Goal: Information Seeking & Learning: Learn about a topic

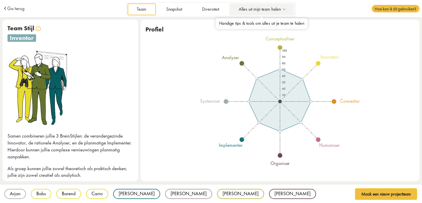
click at [281, 7] on icon at bounding box center [284, 9] width 7 height 5
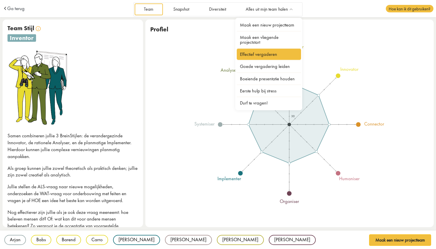
click at [254, 53] on link "Effectief vergaderen" at bounding box center [269, 54] width 65 height 11
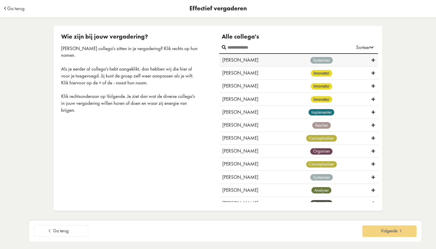
click at [371, 59] on icon at bounding box center [372, 60] width 3 height 5
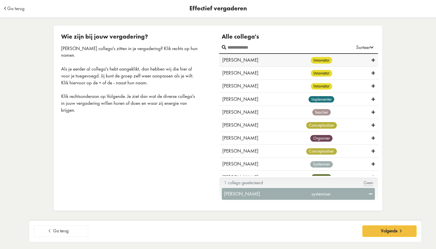
click at [371, 59] on icon at bounding box center [372, 60] width 3 height 5
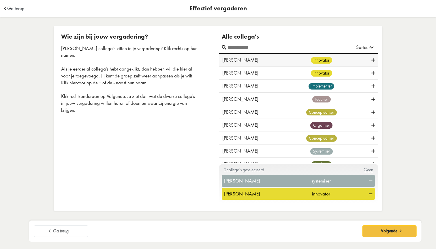
click at [371, 59] on icon at bounding box center [372, 60] width 3 height 5
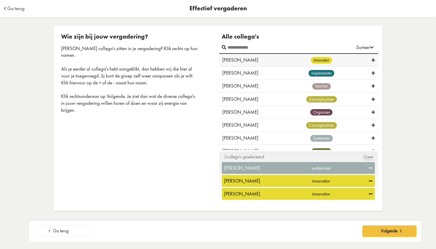
click at [371, 59] on icon at bounding box center [372, 60] width 3 height 5
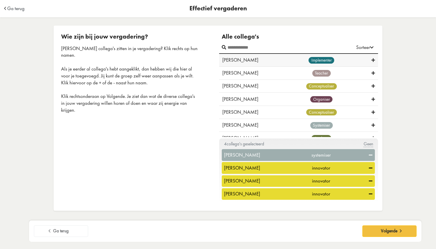
click at [371, 59] on icon at bounding box center [372, 60] width 3 height 5
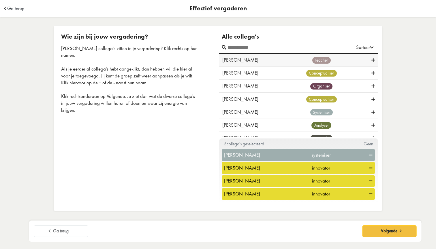
click at [371, 59] on icon at bounding box center [372, 60] width 3 height 5
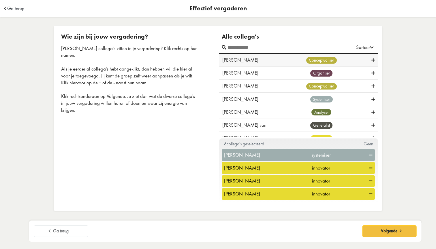
click at [371, 59] on icon at bounding box center [372, 60] width 3 height 5
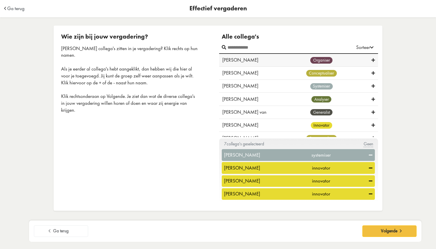
click at [371, 59] on icon at bounding box center [372, 60] width 3 height 5
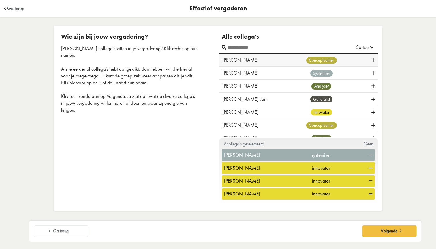
click at [371, 59] on icon at bounding box center [372, 60] width 3 height 5
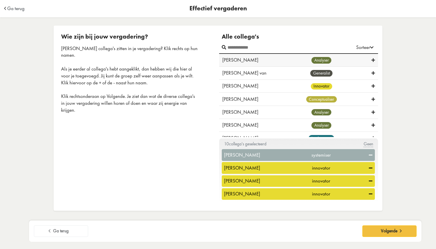
click at [371, 59] on icon at bounding box center [372, 60] width 3 height 5
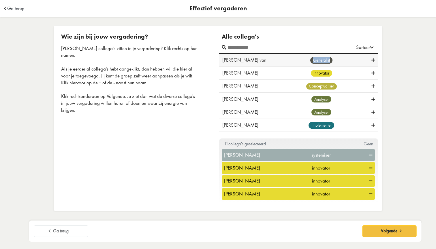
click at [370, 59] on div "generalist" at bounding box center [321, 60] width 100 height 7
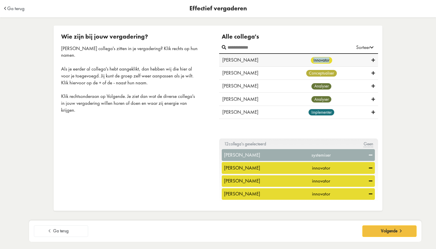
click at [370, 59] on div "innovator" at bounding box center [321, 60] width 100 height 7
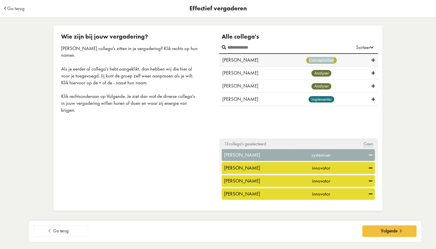
click at [370, 59] on div "conceptualiser" at bounding box center [321, 60] width 100 height 7
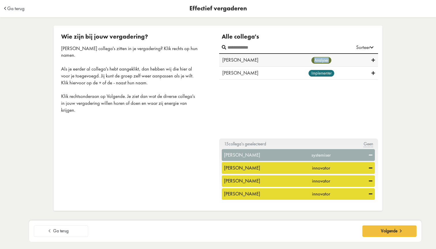
click at [370, 59] on div "analyser" at bounding box center [321, 60] width 100 height 7
click at [370, 59] on div "implementer" at bounding box center [321, 60] width 100 height 7
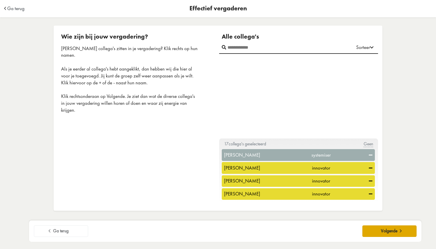
click at [377, 232] on button "Volgende" at bounding box center [389, 232] width 54 height 12
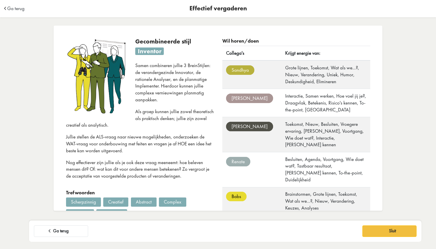
click at [57, 230] on span "Ga terug" at bounding box center [61, 231] width 16 height 5
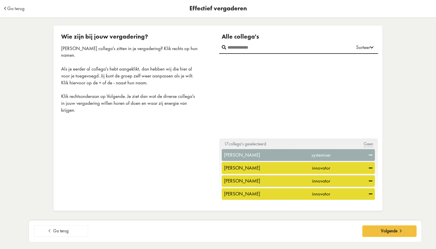
click at [369, 155] on icon at bounding box center [370, 155] width 3 height 5
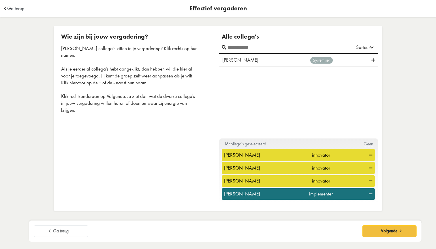
click at [369, 194] on icon at bounding box center [370, 194] width 3 height 5
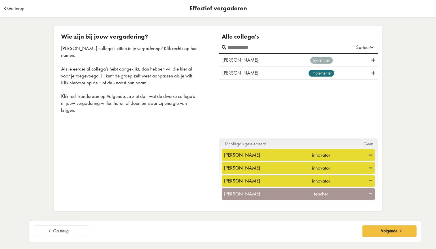
click at [369, 180] on icon at bounding box center [370, 181] width 3 height 5
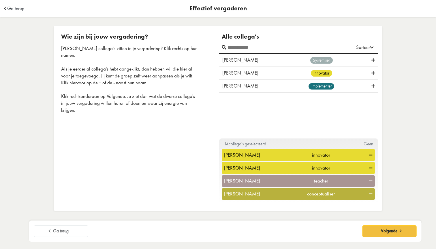
click at [369, 169] on icon at bounding box center [370, 168] width 3 height 5
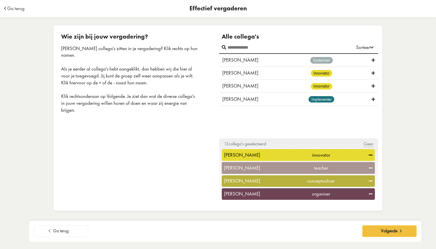
click at [369, 155] on icon at bounding box center [370, 155] width 3 height 5
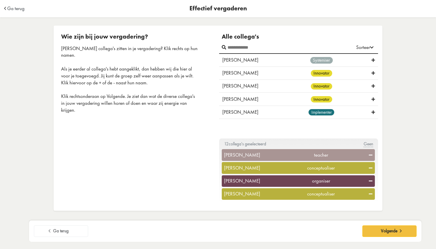
click at [369, 168] on icon at bounding box center [370, 168] width 3 height 5
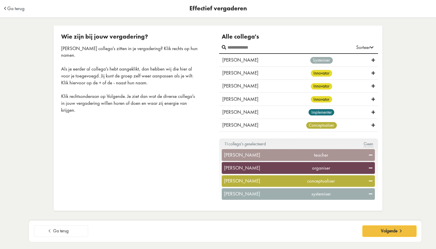
click at [369, 168] on icon at bounding box center [370, 168] width 3 height 5
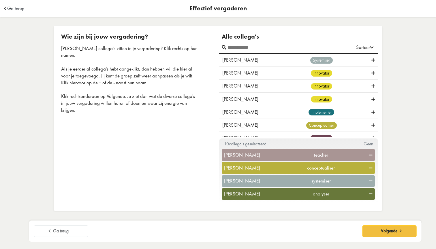
click at [369, 167] on icon at bounding box center [370, 168] width 3 height 5
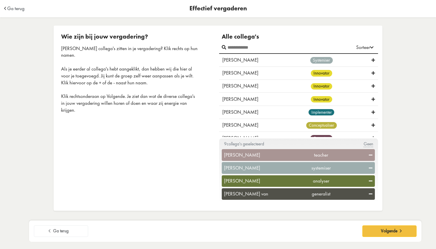
click at [369, 180] on icon at bounding box center [370, 181] width 3 height 5
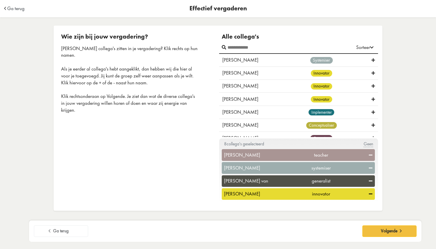
click at [369, 193] on icon at bounding box center [370, 194] width 3 height 5
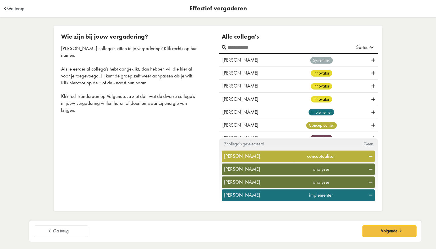
scroll to position [37, 0]
click at [369, 167] on icon at bounding box center [370, 169] width 3 height 5
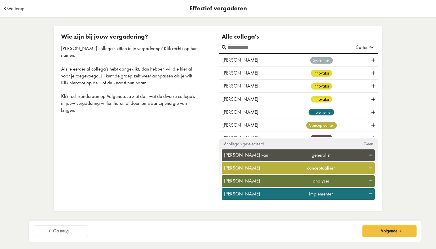
scroll to position [25, 0]
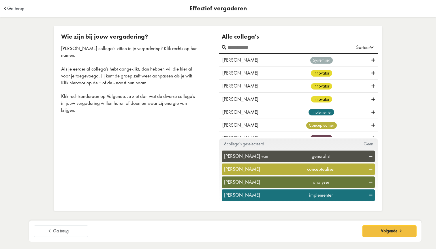
click at [369, 181] on icon at bounding box center [370, 182] width 3 height 5
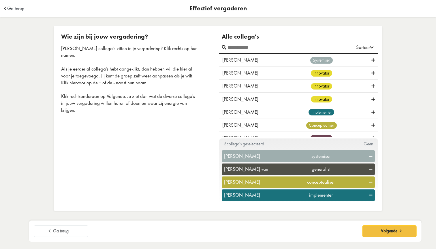
click at [369, 194] on icon at bounding box center [370, 195] width 3 height 5
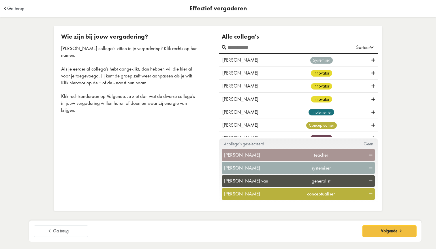
scroll to position [0, 0]
click at [383, 231] on span "Volgende" at bounding box center [389, 231] width 16 height 5
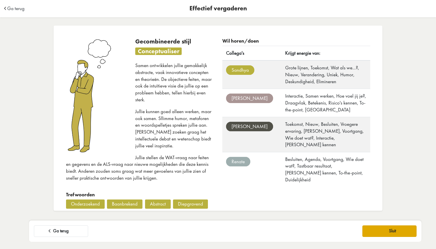
click at [402, 233] on link "Sluit" at bounding box center [389, 232] width 54 height 12
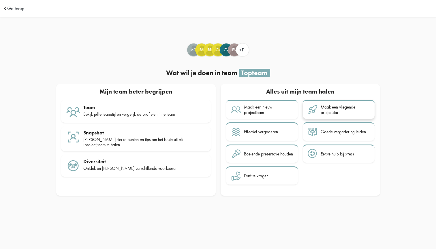
click at [326, 108] on div "Maak een vliegende projectstart" at bounding box center [345, 110] width 49 height 11
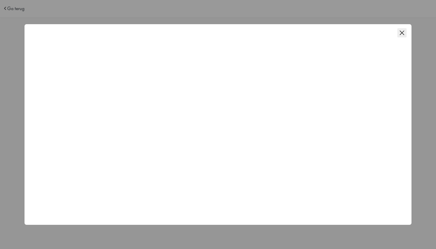
click at [402, 32] on icon "Close this dialog" at bounding box center [402, 33] width 4 height 4
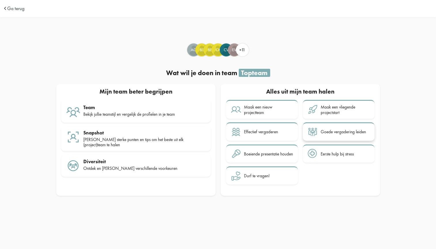
click at [323, 131] on div "Goede vergadering leiden" at bounding box center [343, 131] width 45 height 5
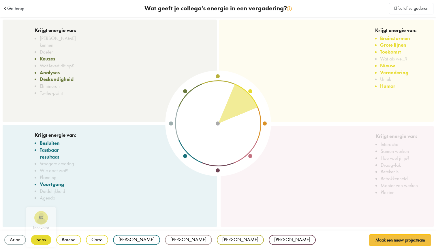
click at [40, 239] on div "Babs" at bounding box center [41, 240] width 20 height 10
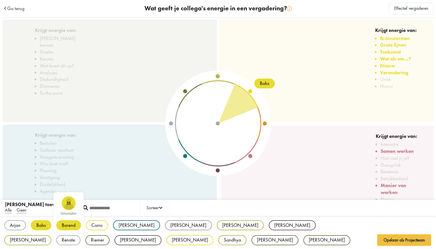
click at [65, 225] on div "Barend" at bounding box center [68, 226] width 25 height 10
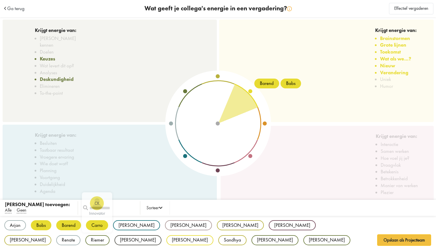
click at [95, 225] on div "Carro" at bounding box center [97, 226] width 22 height 10
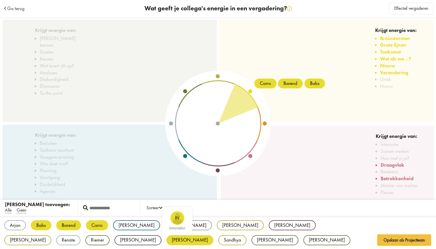
click at [166, 240] on div "[PERSON_NAME]" at bounding box center [189, 241] width 47 height 10
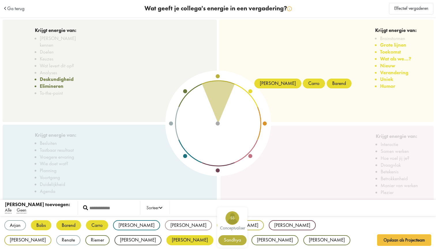
click at [218, 238] on div "Sandhya" at bounding box center [232, 241] width 28 height 10
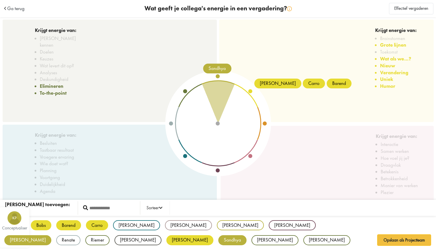
click at [51, 236] on div "[PERSON_NAME]" at bounding box center [27, 241] width 47 height 10
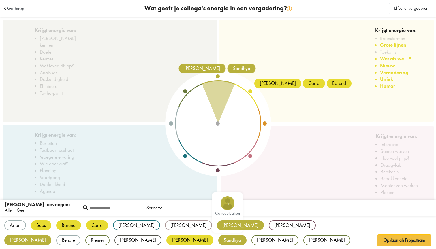
click at [217, 226] on div "[PERSON_NAME]" at bounding box center [240, 226] width 47 height 10
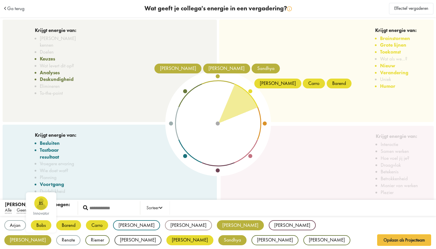
click at [41, 225] on div "Babs" at bounding box center [41, 226] width 20 height 10
click at [42, 239] on div "Arjan AO systemiser Babs BS innovator Barend BB innovator Carro CK innovator Cl…" at bounding box center [218, 240] width 436 height 49
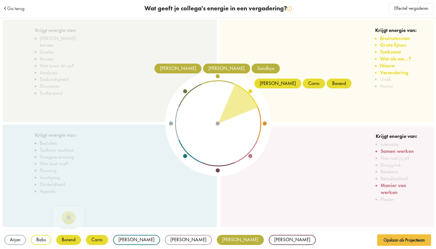
click at [66, 240] on div "Barend" at bounding box center [68, 240] width 25 height 10
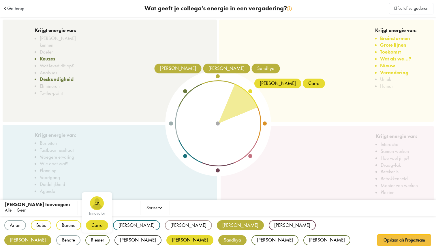
click at [96, 225] on div "Carro" at bounding box center [97, 226] width 22 height 10
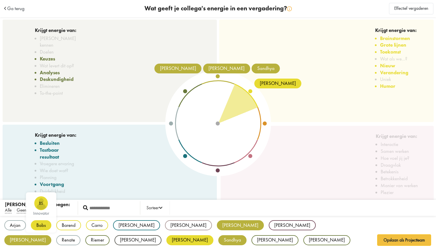
click at [43, 223] on div "Babs" at bounding box center [41, 226] width 20 height 10
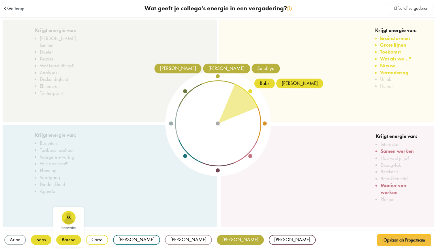
click at [64, 238] on div "Barend" at bounding box center [68, 240] width 25 height 10
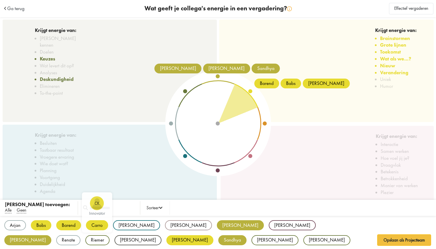
click at [99, 226] on div "Carro" at bounding box center [97, 226] width 22 height 10
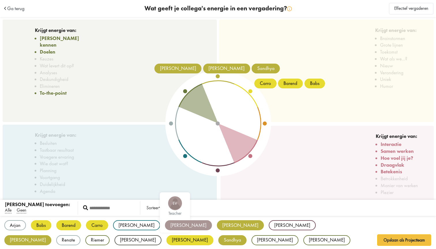
click at [165, 225] on div "[PERSON_NAME]" at bounding box center [188, 226] width 47 height 10
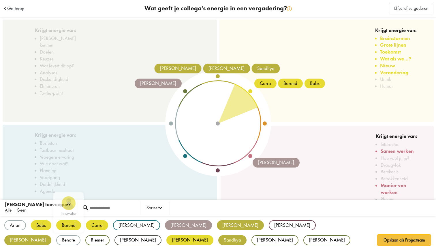
click at [68, 225] on div "Barend" at bounding box center [68, 226] width 25 height 10
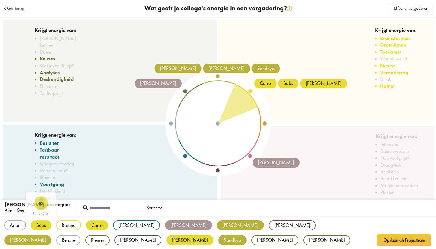
click at [43, 225] on div "Babs" at bounding box center [41, 226] width 20 height 10
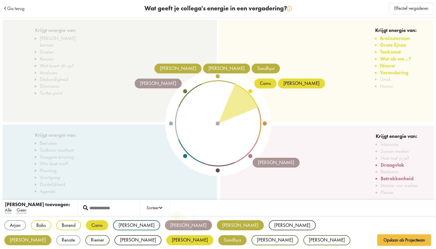
click at [166, 239] on div "[PERSON_NAME]" at bounding box center [189, 241] width 47 height 10
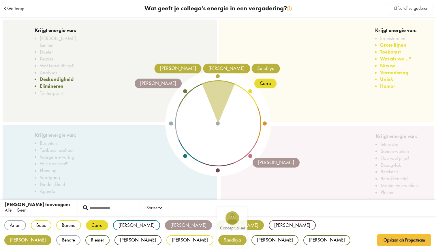
click at [218, 239] on div "Sandhya" at bounding box center [232, 241] width 28 height 10
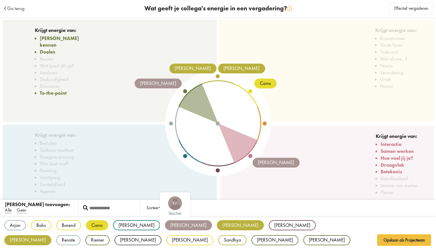
click at [165, 224] on div "[PERSON_NAME]" at bounding box center [188, 226] width 47 height 10
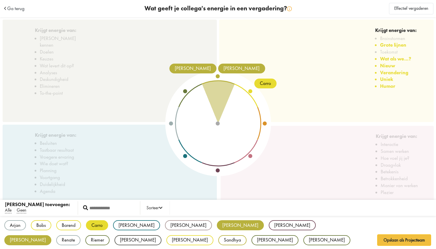
click at [217, 224] on div "[PERSON_NAME]" at bounding box center [240, 226] width 47 height 10
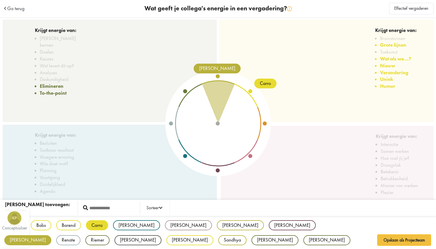
click at [51, 236] on div "[PERSON_NAME]" at bounding box center [27, 241] width 47 height 10
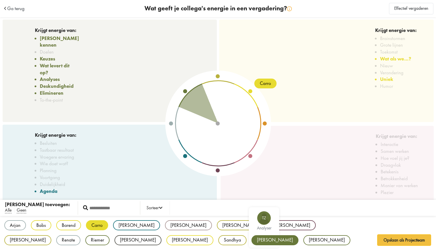
click at [251, 241] on div "[PERSON_NAME]" at bounding box center [274, 241] width 47 height 10
click at [251, 240] on div "[PERSON_NAME]" at bounding box center [274, 241] width 47 height 10
